Goal: Task Accomplishment & Management: Manage account settings

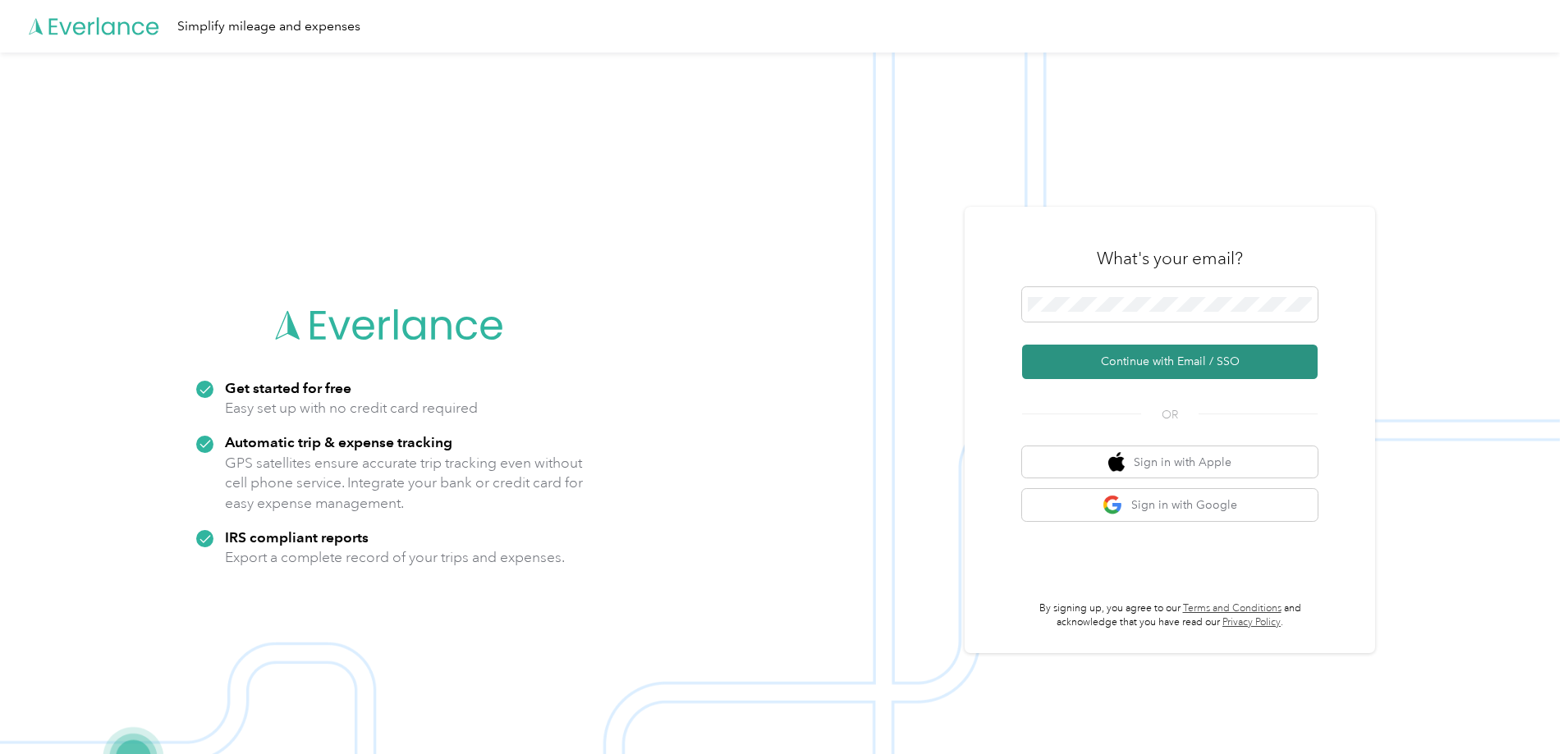
click at [1104, 356] on button "Continue with Email / SSO" at bounding box center [1169, 361] width 296 height 35
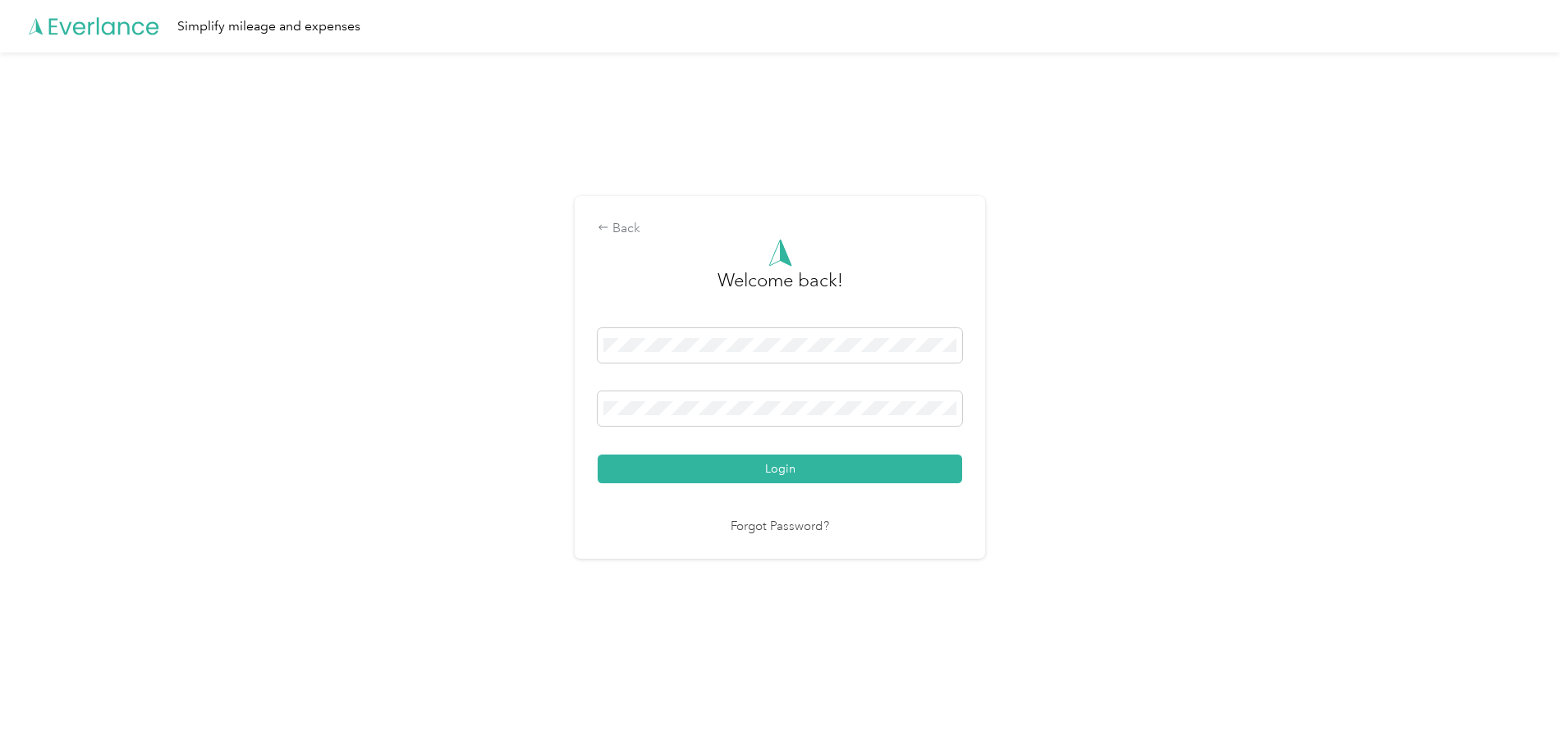
click at [780, 464] on button "Login" at bounding box center [780, 469] width 364 height 29
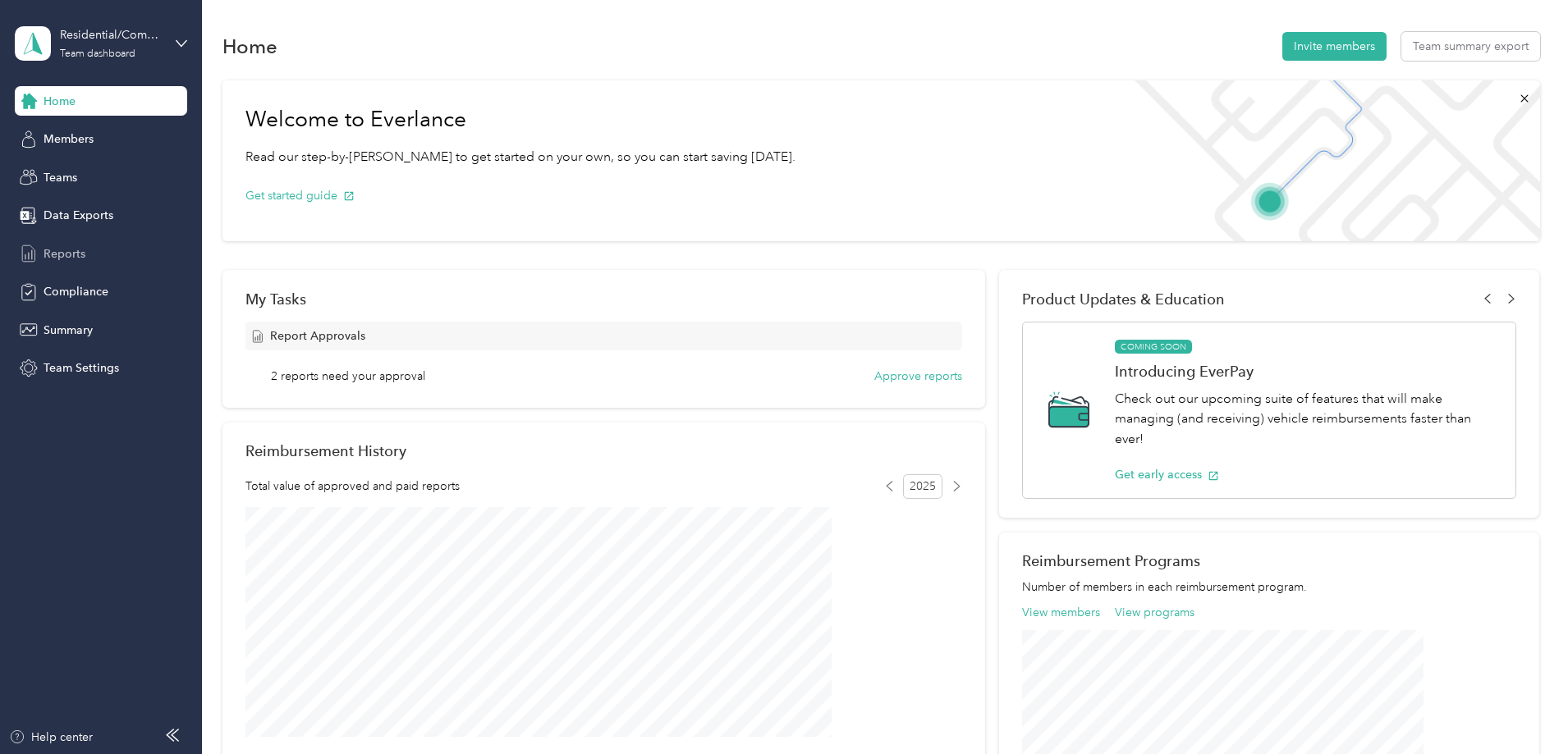
click at [76, 255] on span "Reports" at bounding box center [64, 253] width 42 height 17
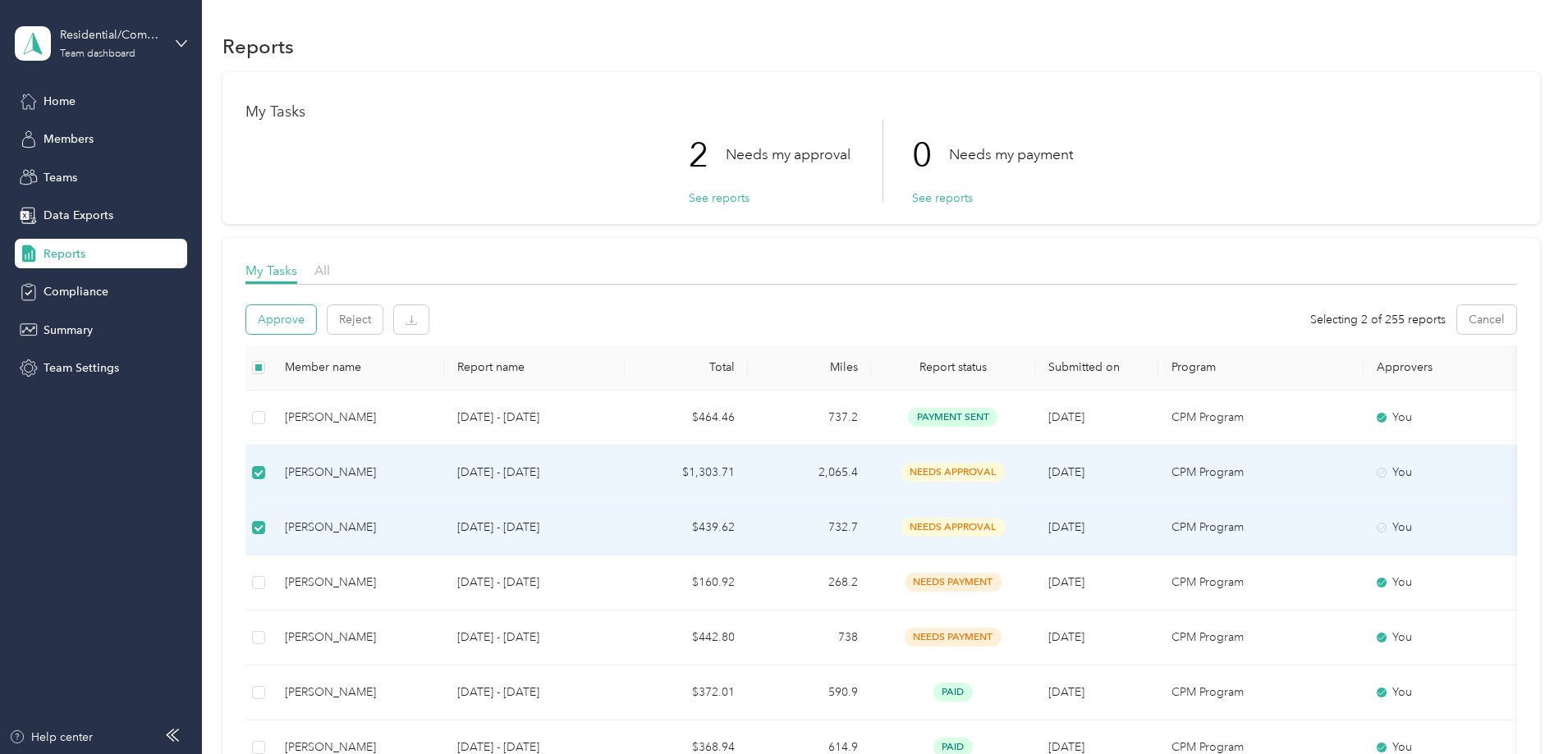
click at [316, 321] on button "Approve" at bounding box center [281, 320] width 70 height 29
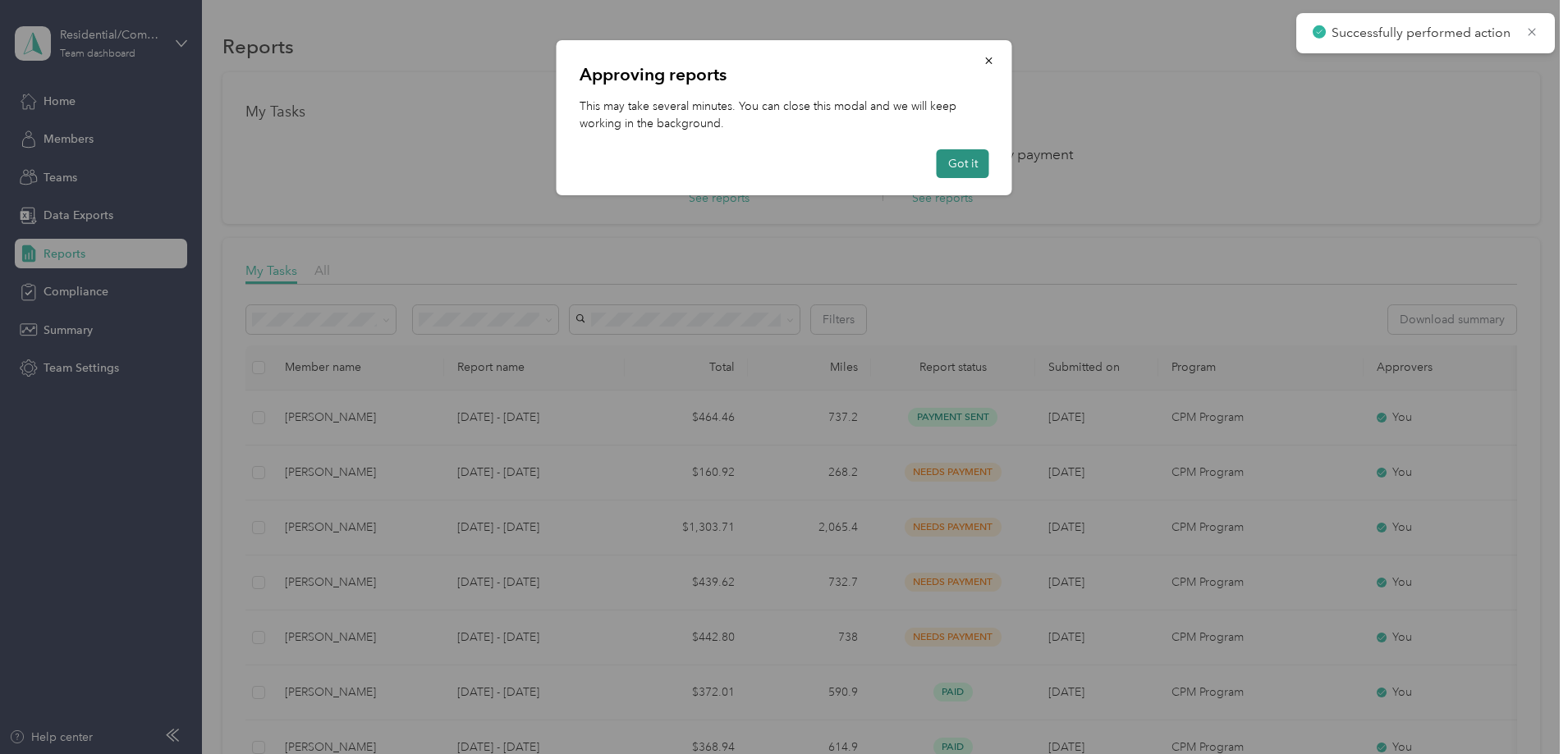
click at [972, 151] on button "Got it" at bounding box center [963, 163] width 52 height 29
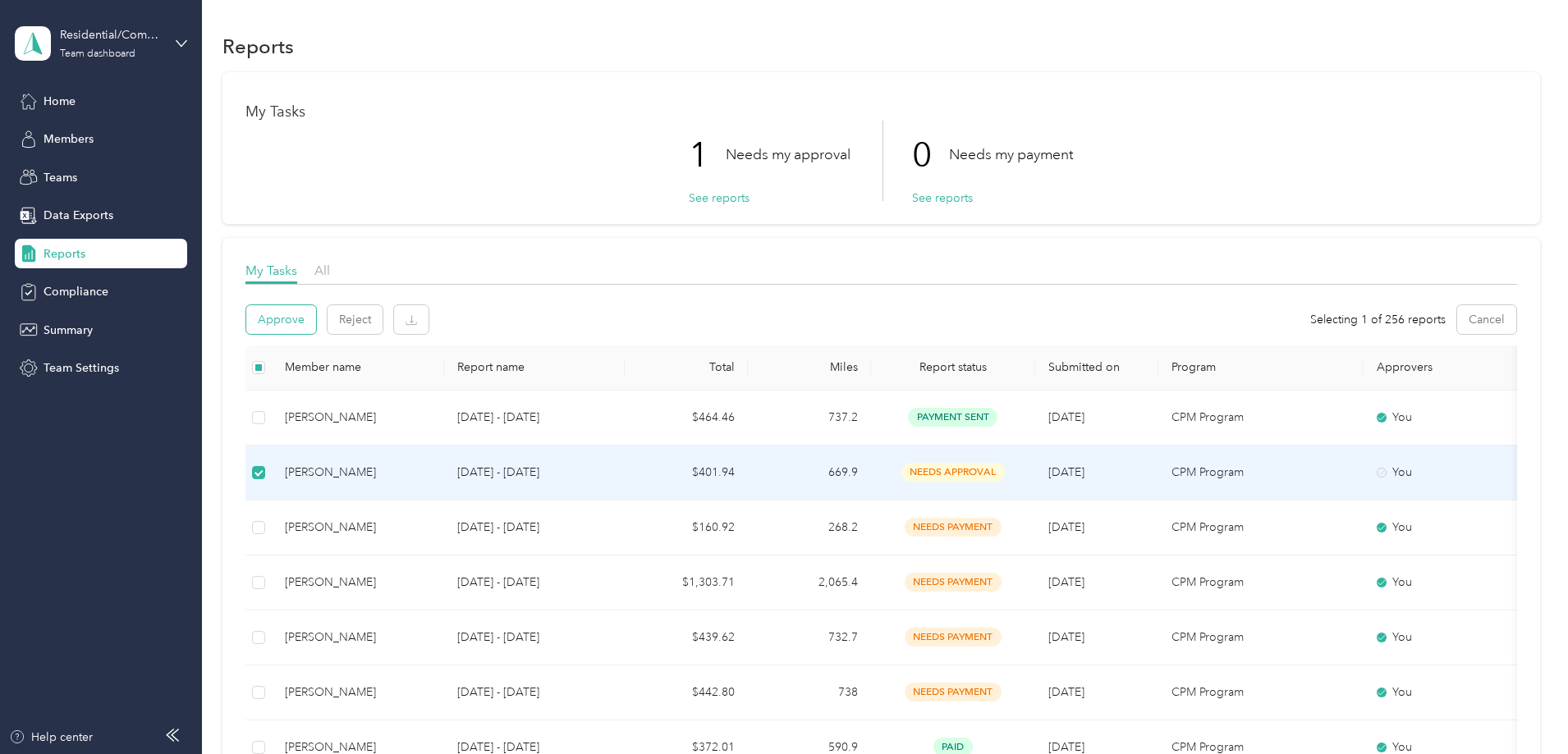
click at [316, 324] on button "Approve" at bounding box center [281, 320] width 70 height 29
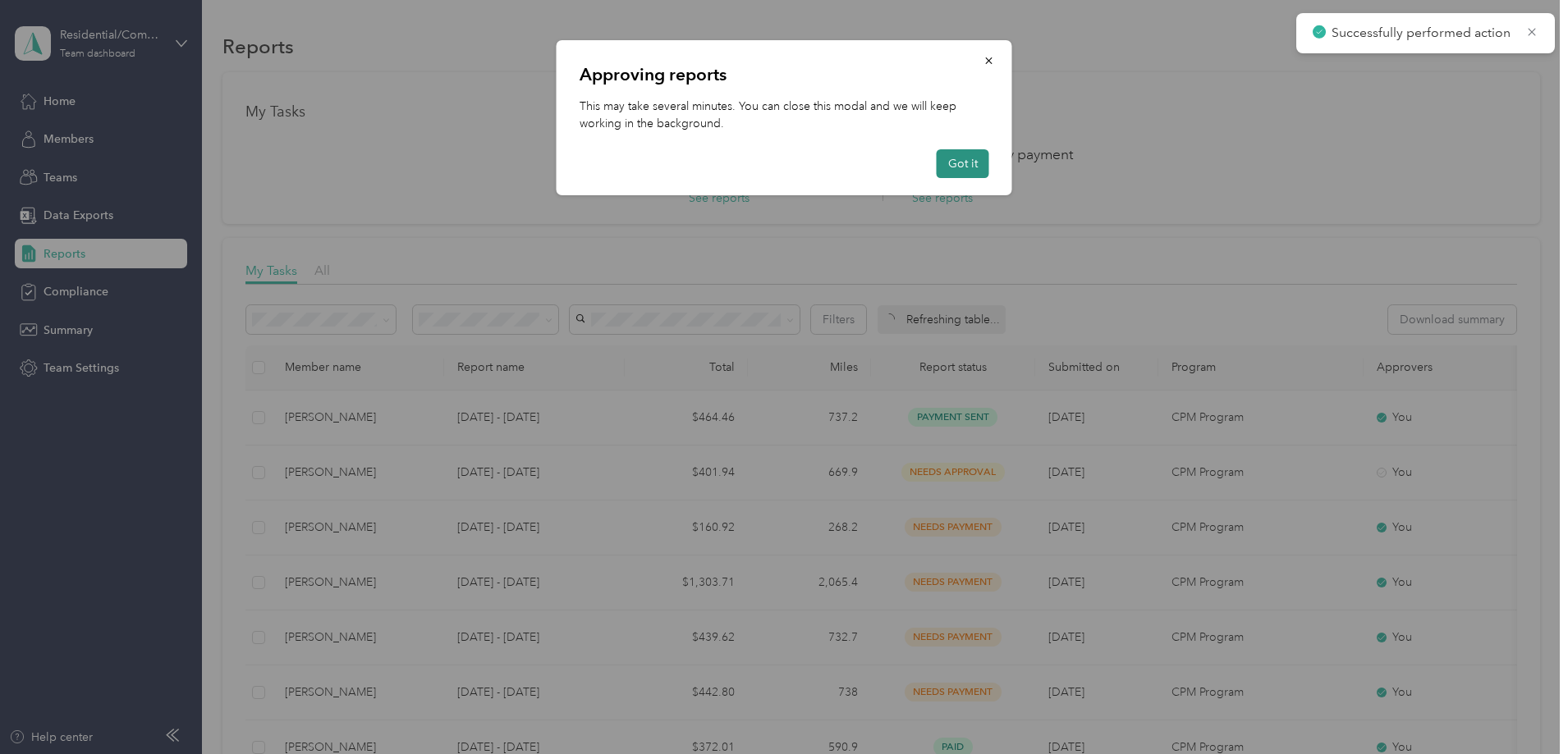
click at [956, 161] on button "Got it" at bounding box center [963, 163] width 52 height 29
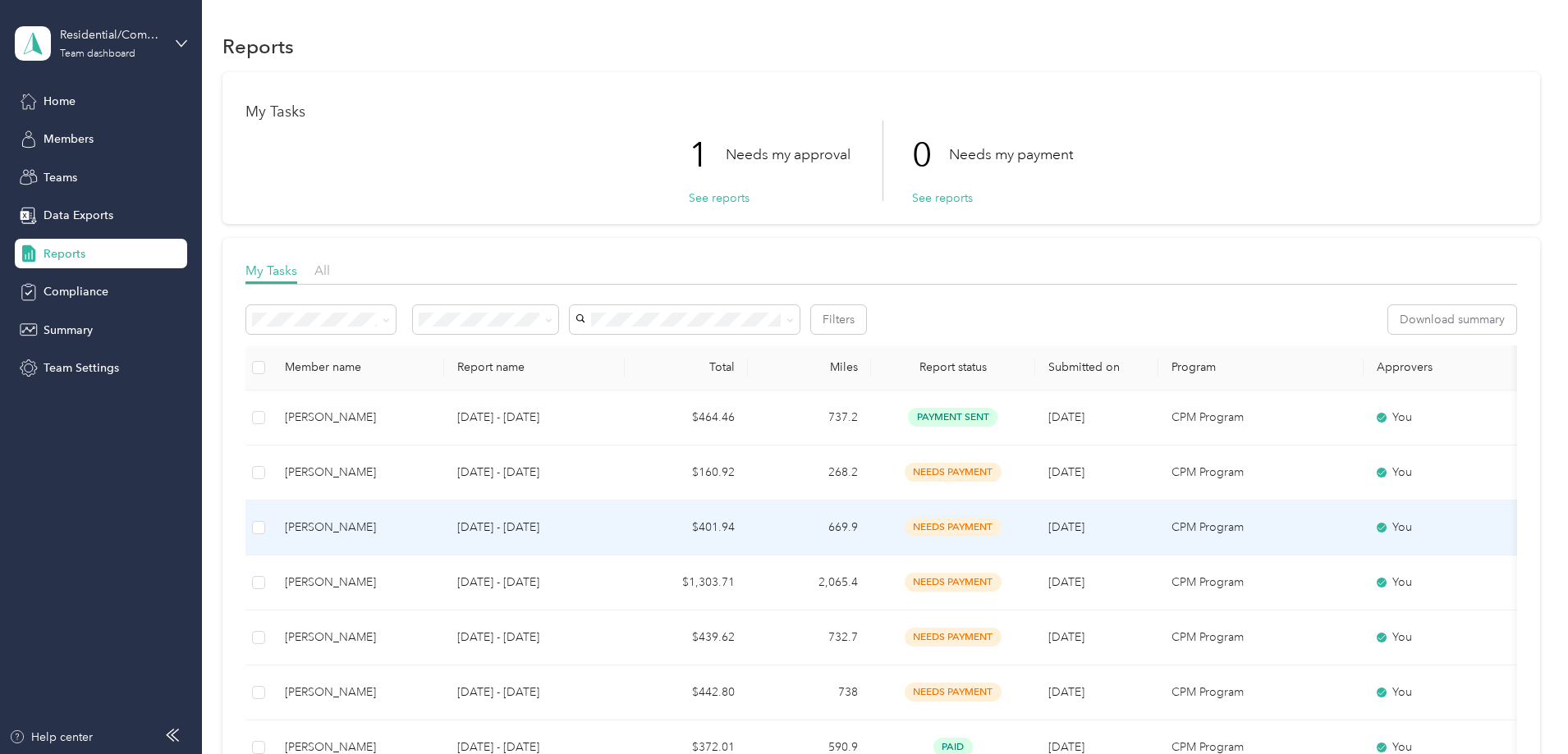
click at [413, 529] on div "[PERSON_NAME]" at bounding box center [358, 527] width 146 height 18
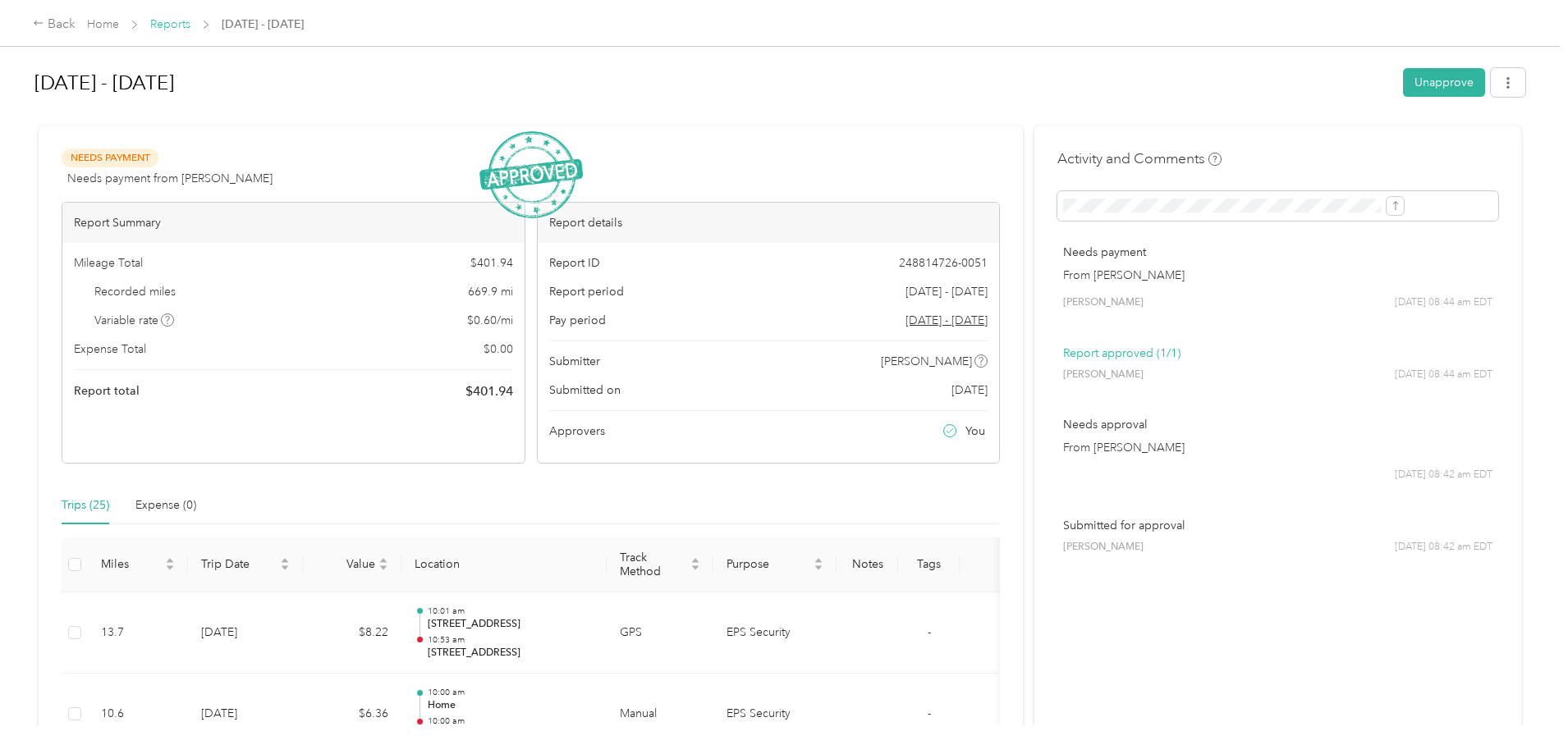
click at [190, 26] on link "Reports" at bounding box center [170, 24] width 41 height 14
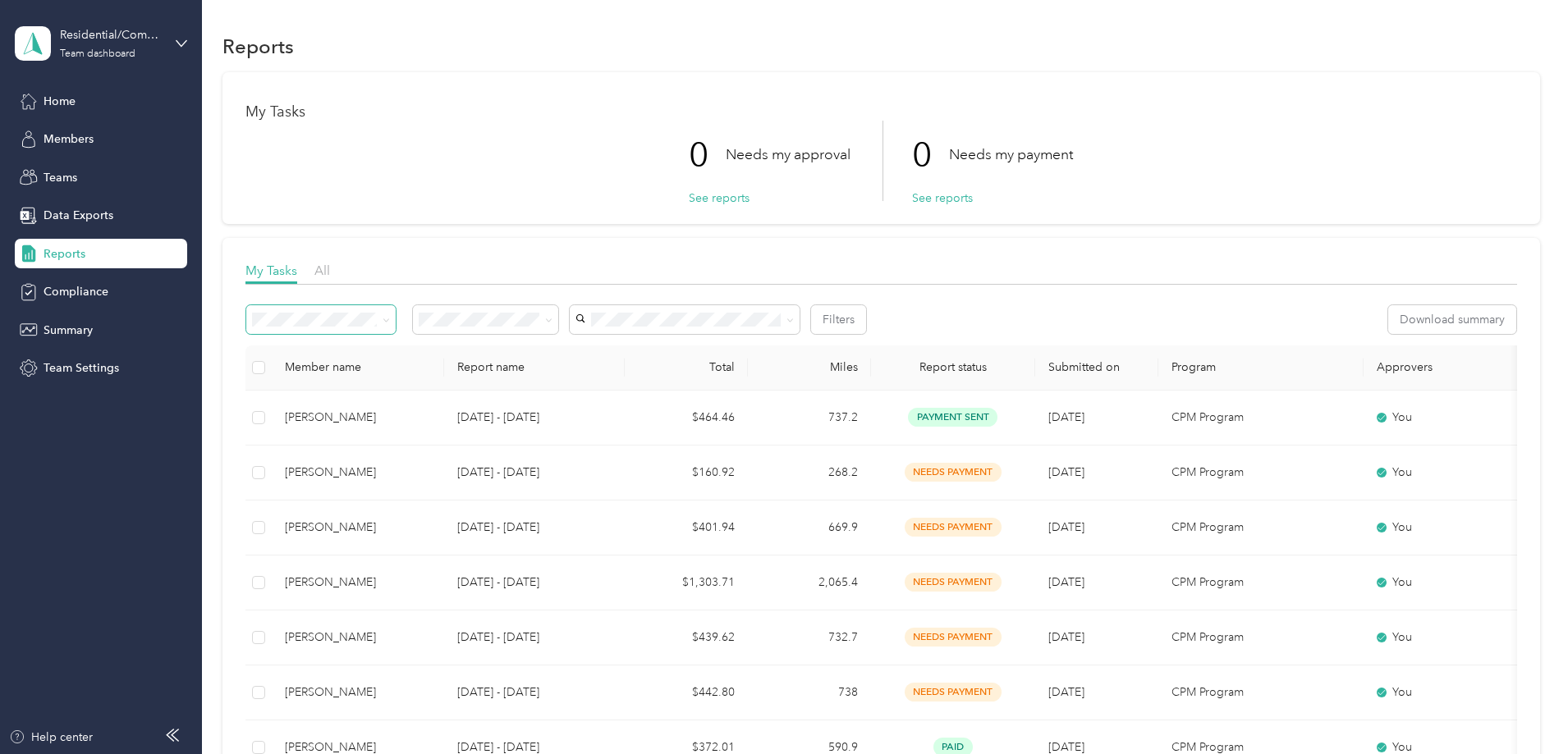
click at [390, 316] on span at bounding box center [383, 319] width 13 height 17
click at [710, 375] on span "[PERSON_NAME]" at bounding box center [736, 379] width 91 height 14
